Goal: Information Seeking & Learning: Check status

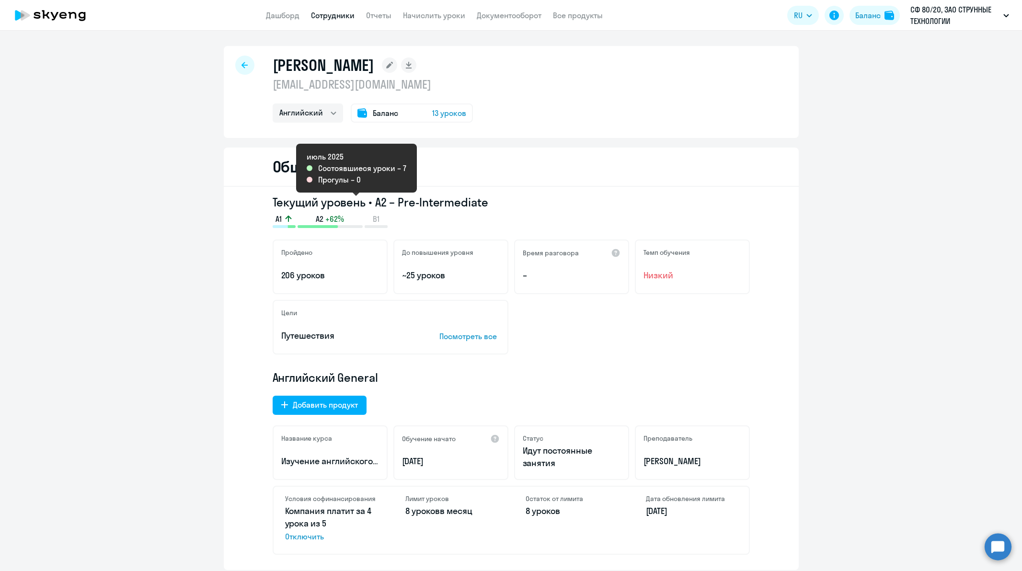
select select "english"
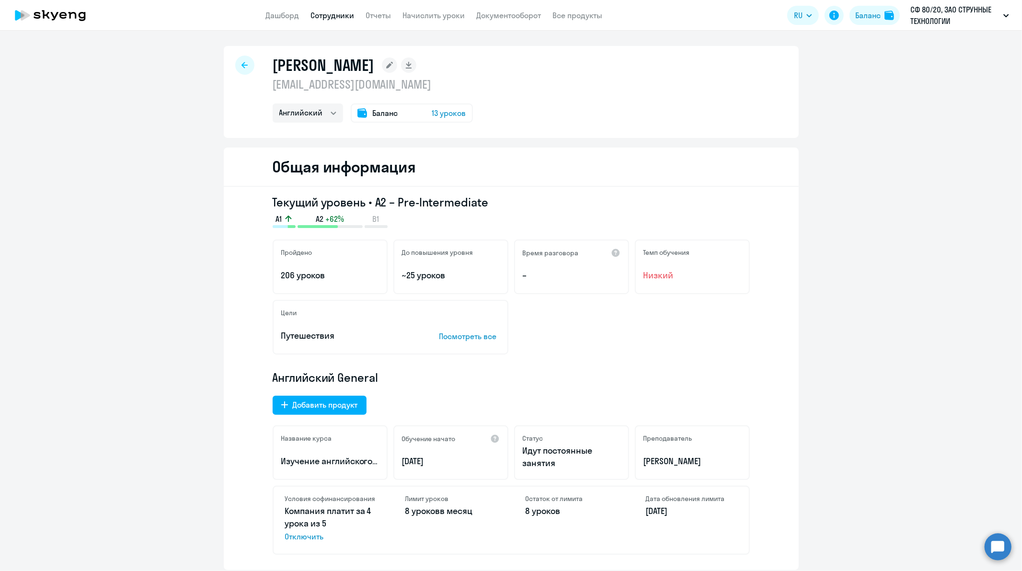
click at [384, 110] on span "Баланс" at bounding box center [385, 112] width 25 height 11
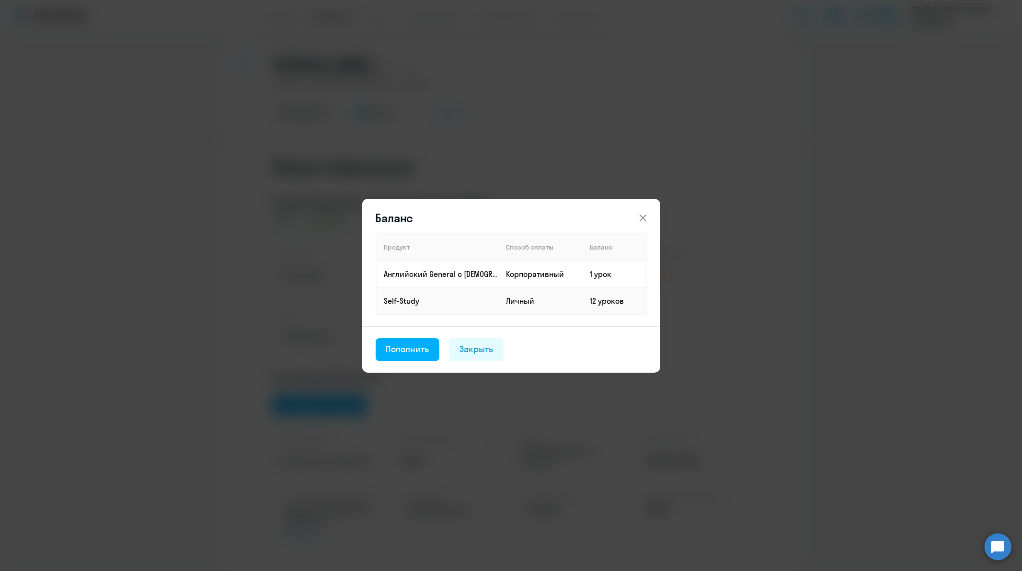
drag, startPoint x: 593, startPoint y: 272, endPoint x: 724, endPoint y: 234, distance: 136.2
click at [724, 234] on div "Баланс Продукт Способ оплаты Баланс Английский General с [DEMOGRAPHIC_DATA] пре…" at bounding box center [511, 285] width 464 height 268
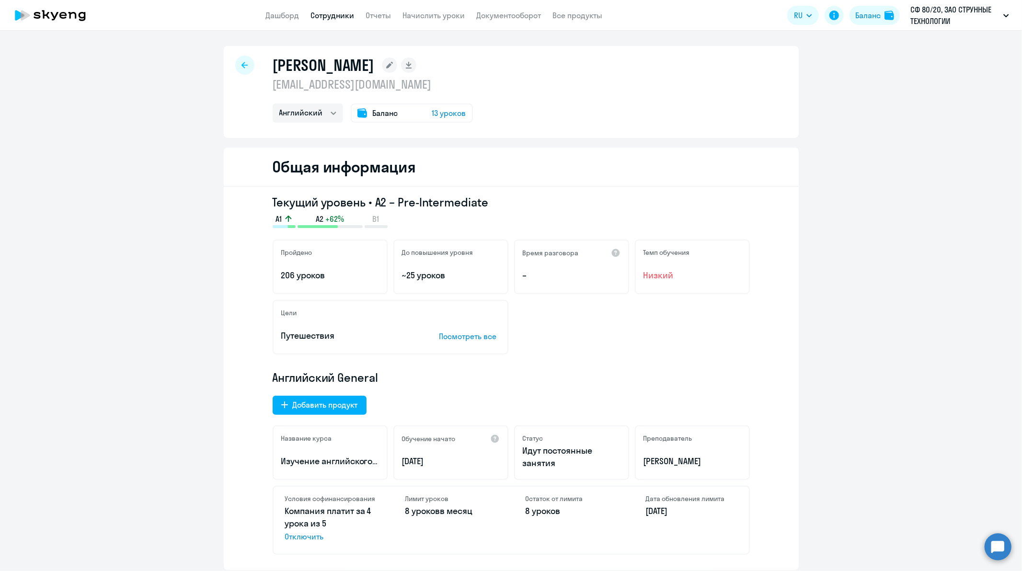
click at [438, 112] on span "13 уроков" at bounding box center [449, 112] width 34 height 11
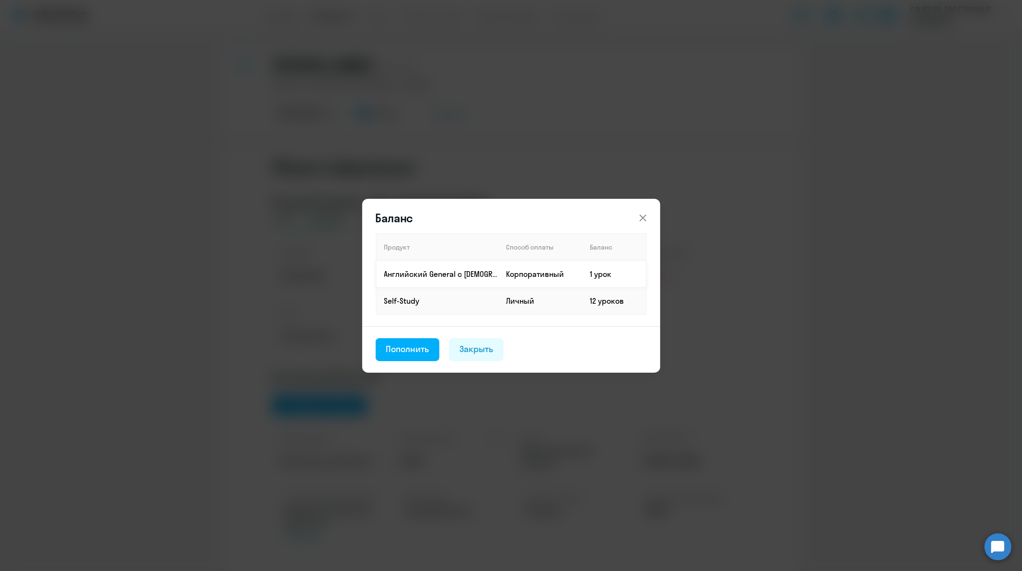
drag, startPoint x: 611, startPoint y: 272, endPoint x: 537, endPoint y: 274, distance: 73.8
click at [537, 274] on td "Корпоративный" at bounding box center [541, 274] width 84 height 27
click at [489, 349] on div "Закрыть" at bounding box center [477, 349] width 34 height 12
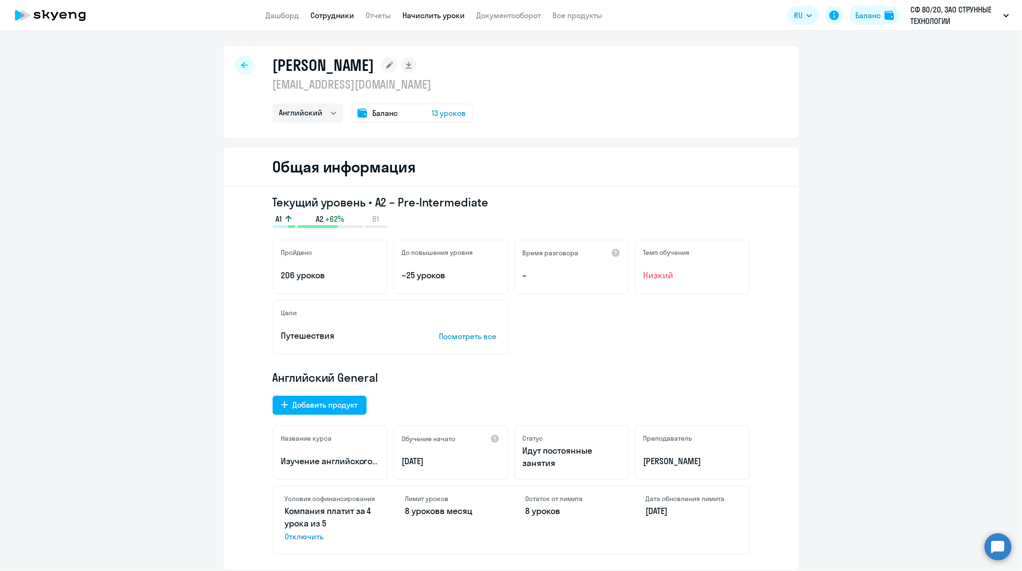
click at [434, 17] on link "Начислить уроки" at bounding box center [434, 16] width 62 height 10
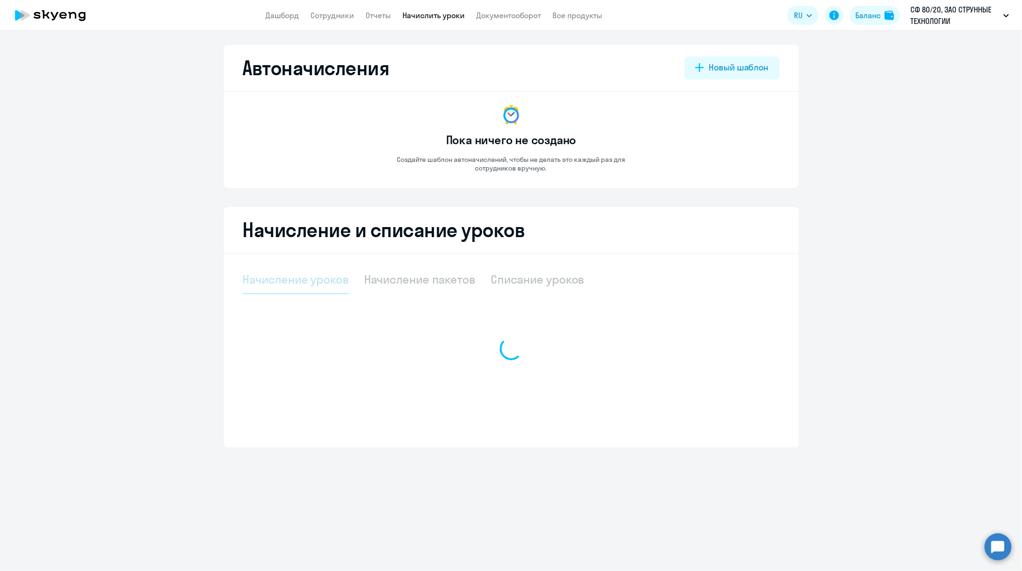
select select "10"
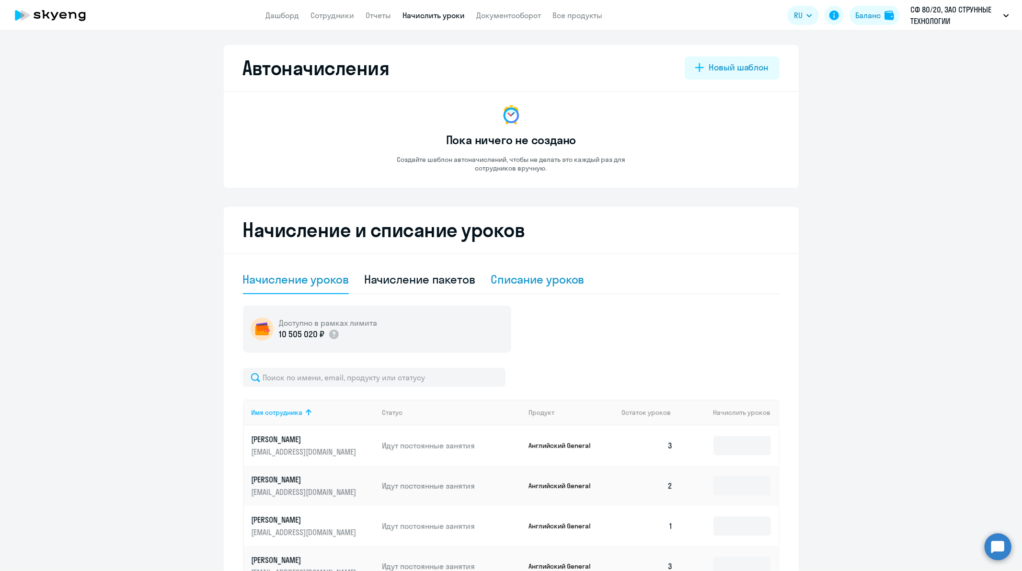
click at [537, 279] on div "Списание уроков" at bounding box center [538, 279] width 94 height 15
select select "10"
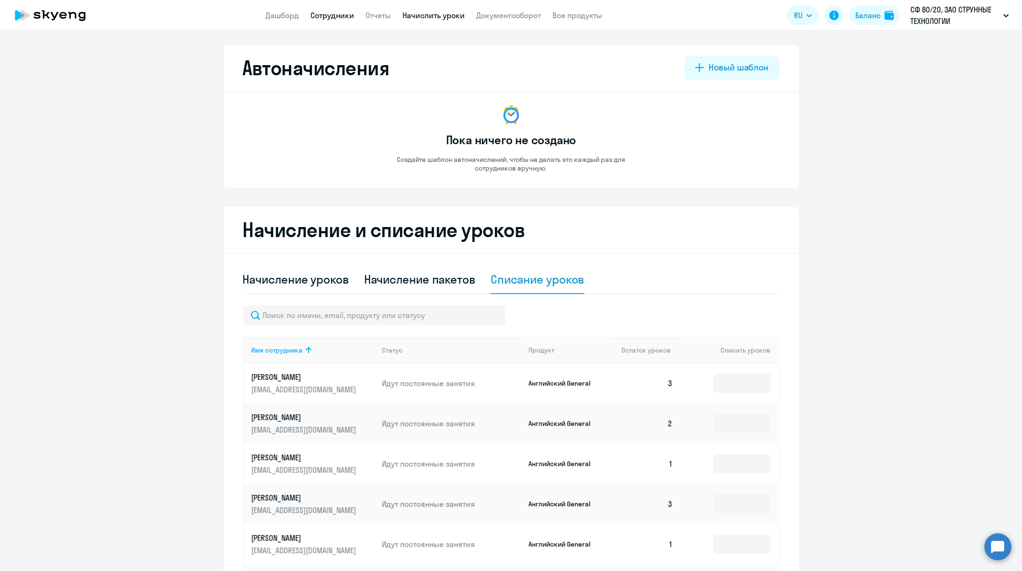
click at [346, 12] on link "Сотрудники" at bounding box center [333, 16] width 44 height 10
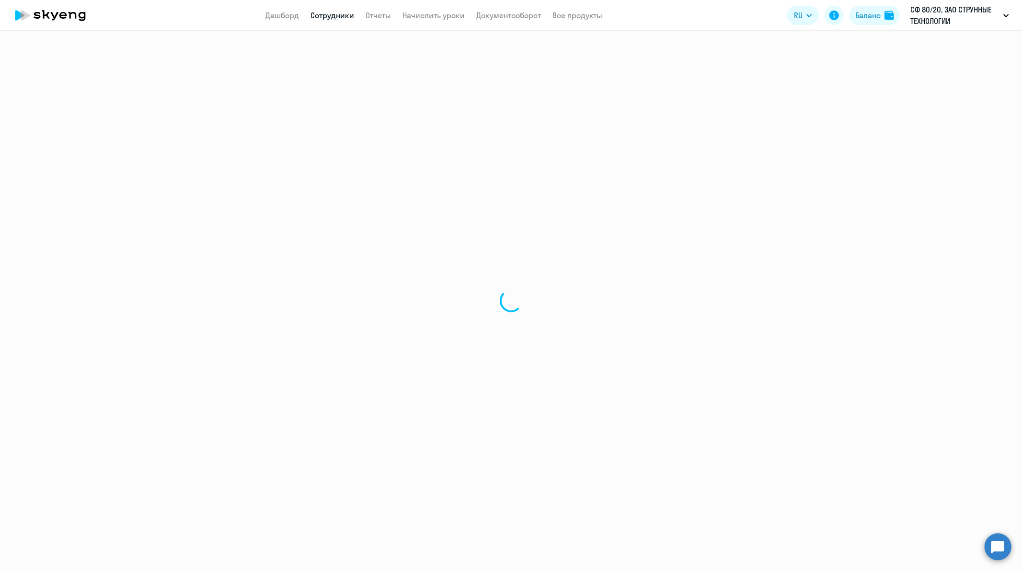
select select "30"
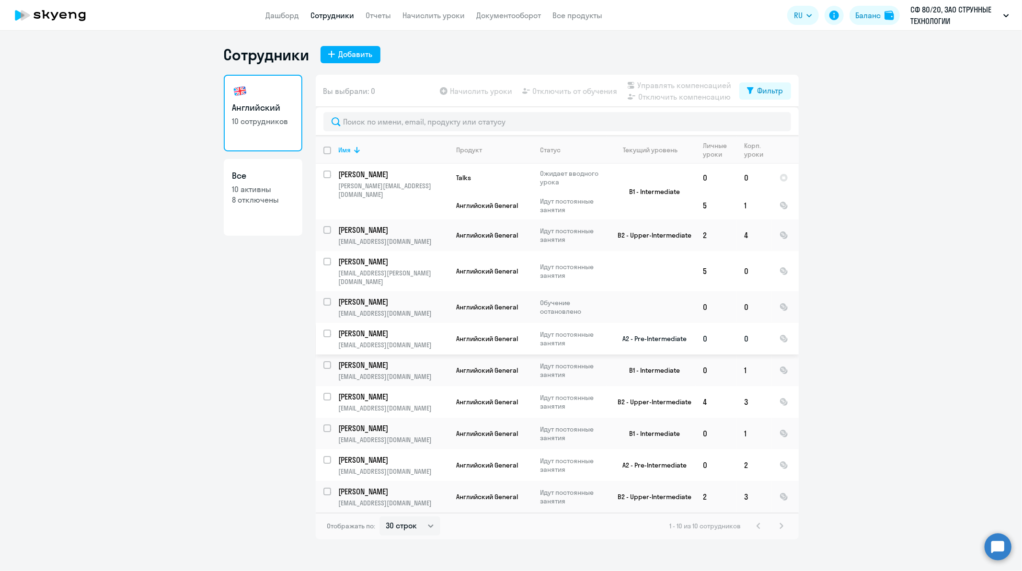
click at [418, 328] on p "[PERSON_NAME]" at bounding box center [393, 333] width 108 height 11
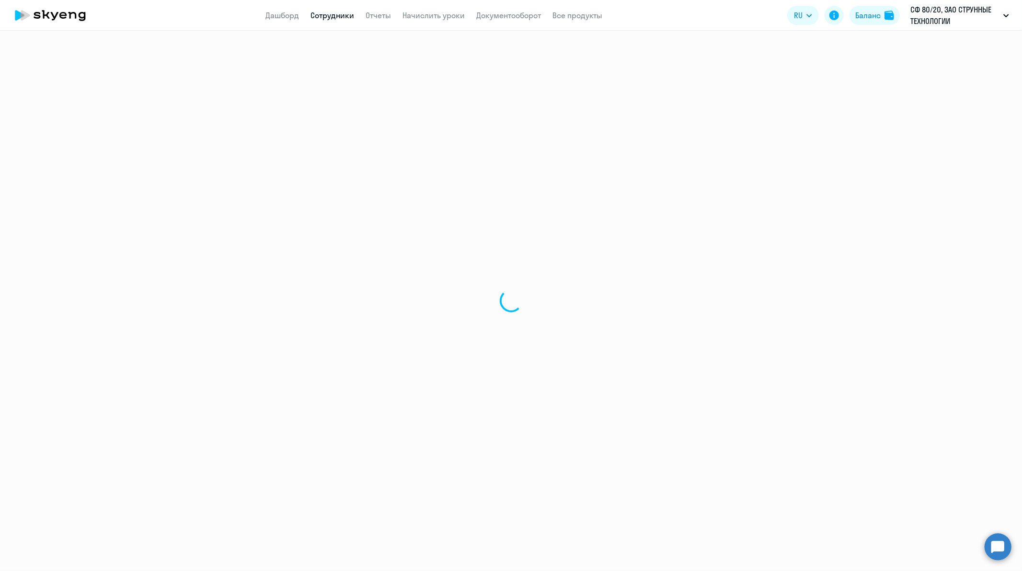
select select "english"
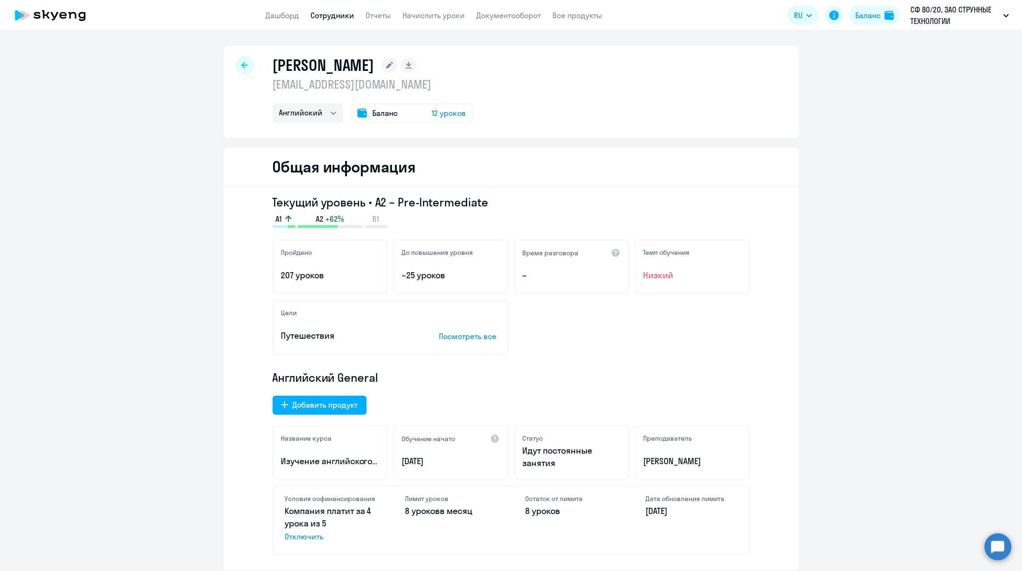
click at [365, 114] on div "Баланс 12 уроков" at bounding box center [412, 112] width 122 height 19
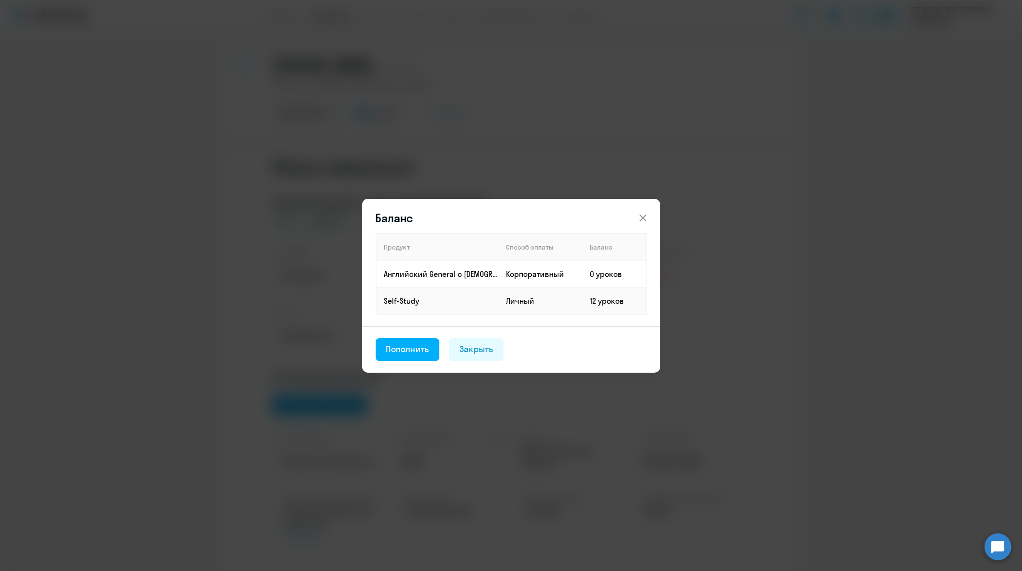
click at [644, 218] on icon at bounding box center [642, 217] width 11 height 11
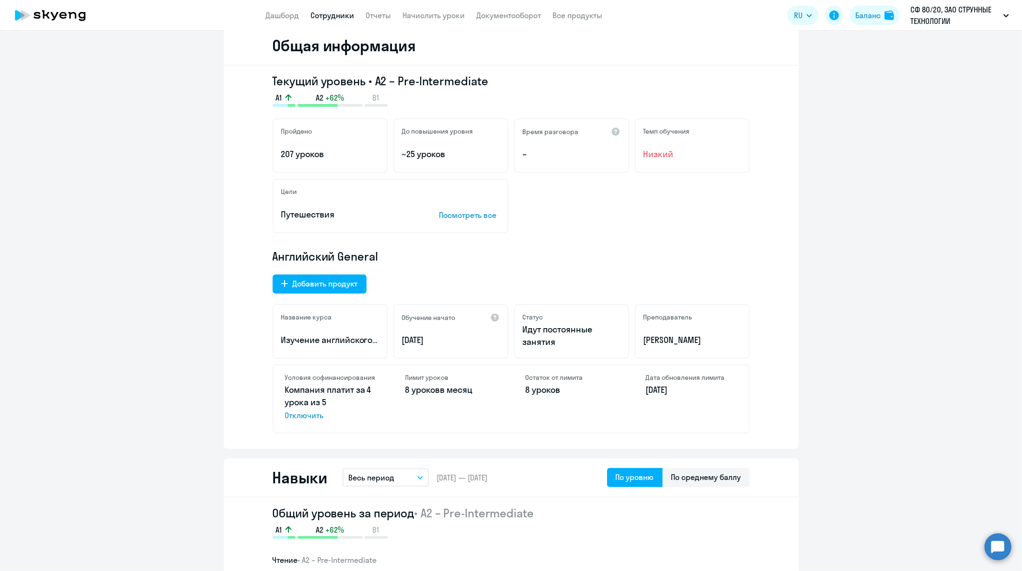
scroll to position [160, 0]
